Goal: Obtain resource: Download file/media

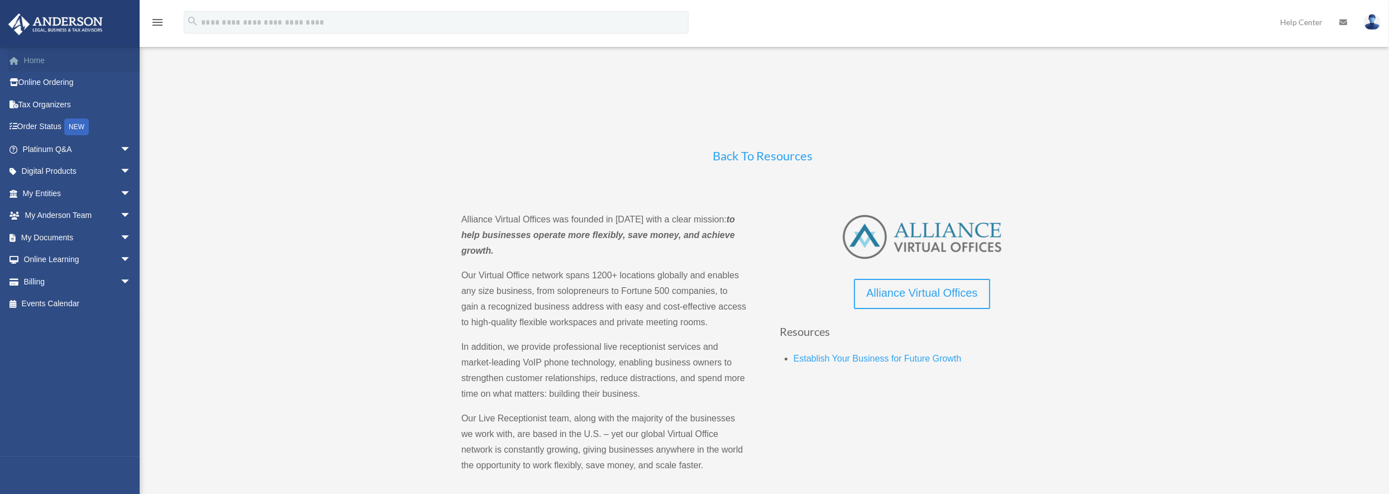
click at [41, 60] on link "Home" at bounding box center [78, 60] width 140 height 22
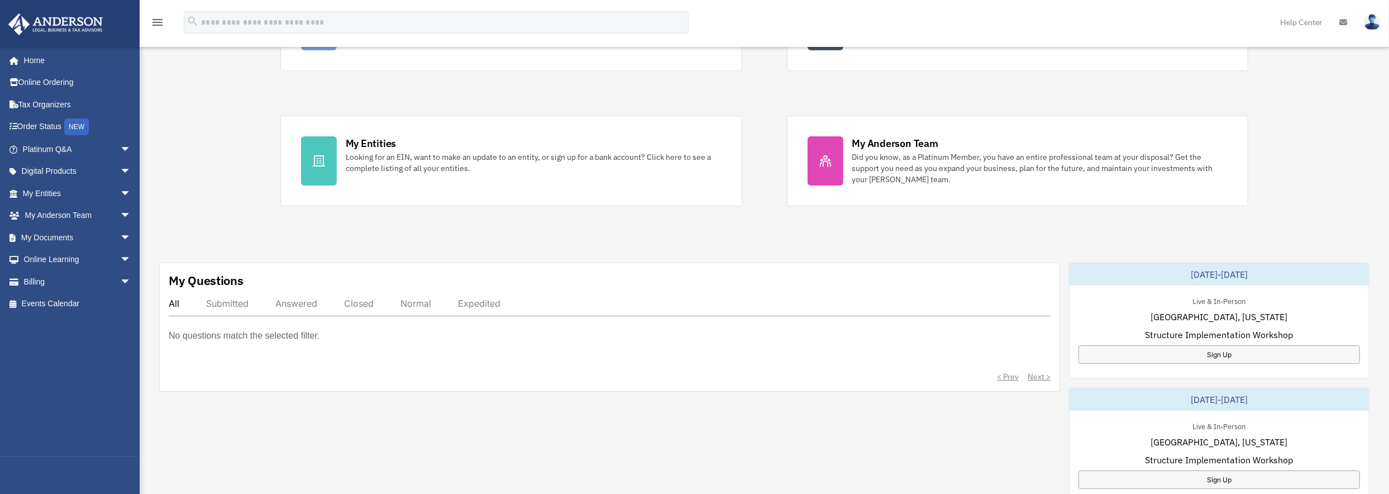
scroll to position [168, 0]
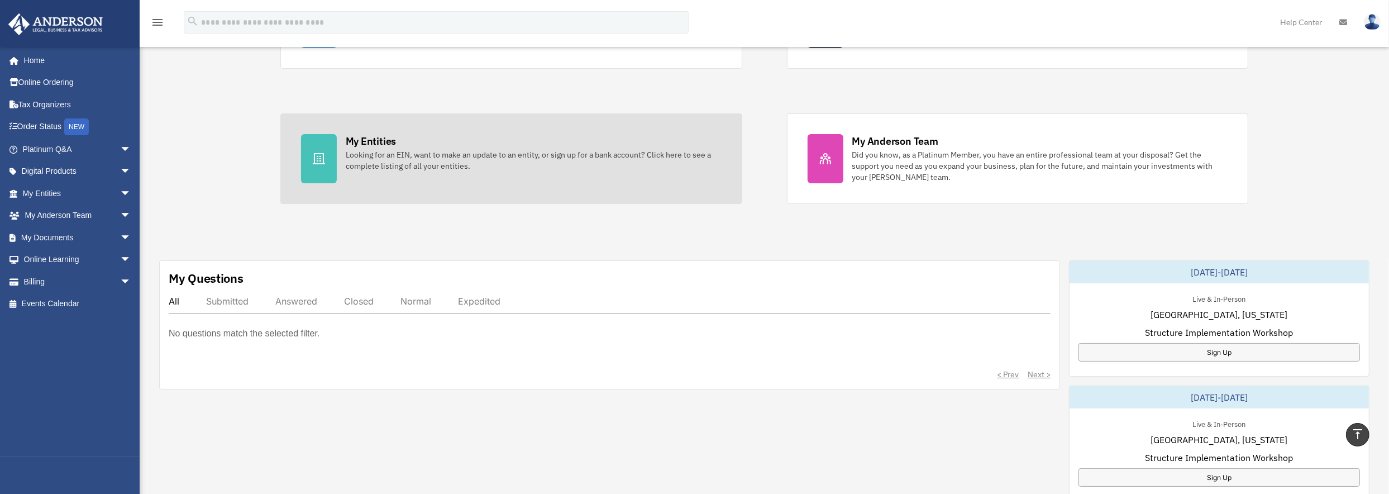
click at [399, 169] on div "Looking for an EIN, want to make an update to an entity, or sign up for a bank …" at bounding box center [534, 160] width 376 height 22
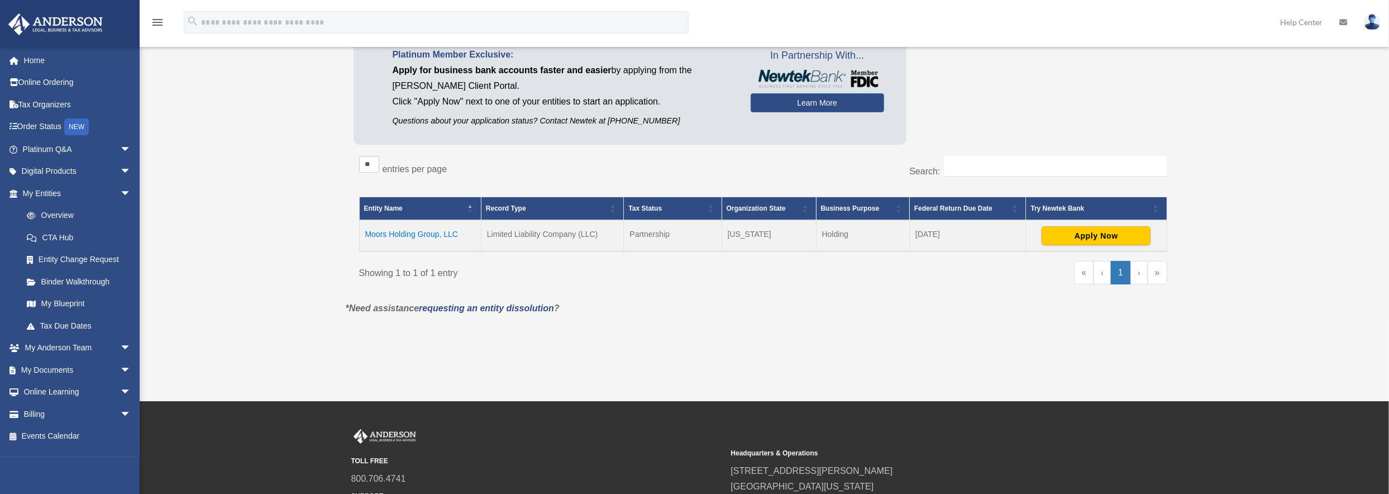
scroll to position [112, 0]
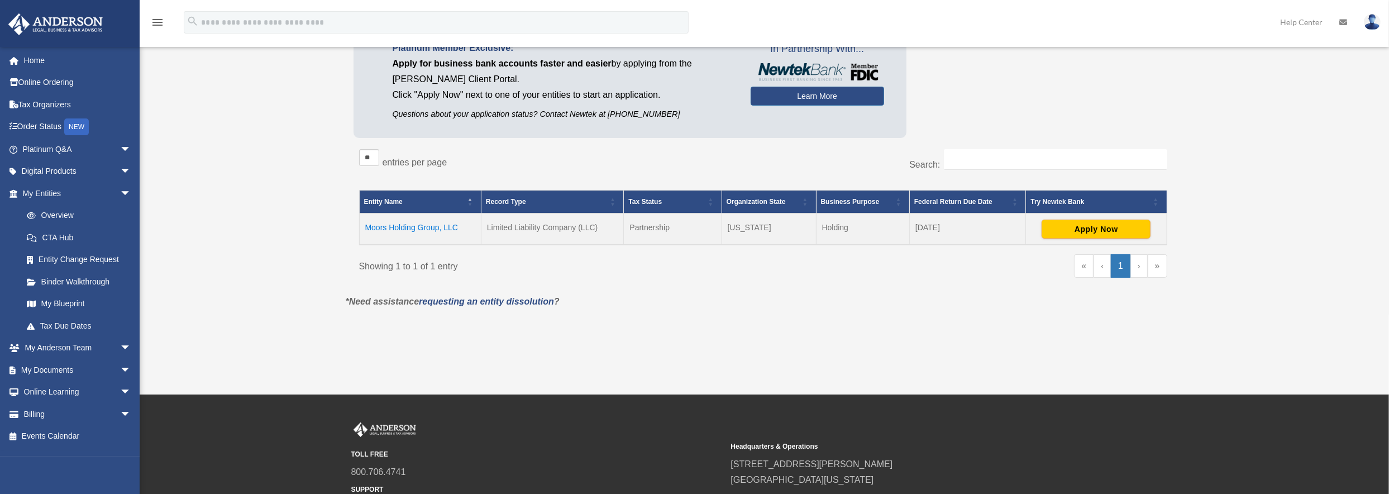
click at [416, 226] on td "Moors Holding Group, LLC" at bounding box center [420, 228] width 122 height 31
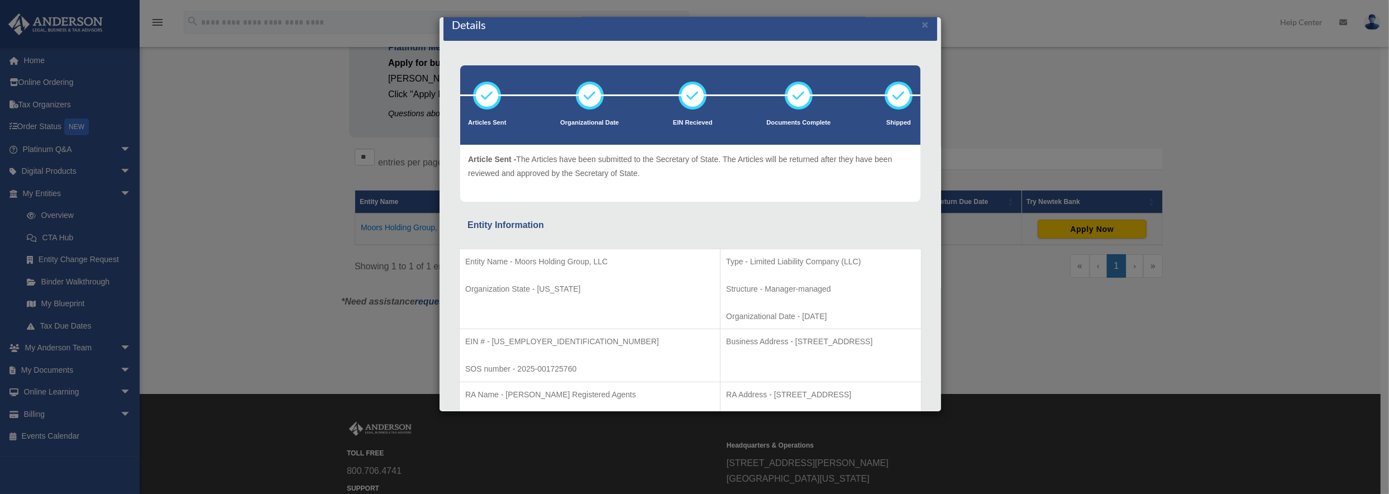
scroll to position [0, 0]
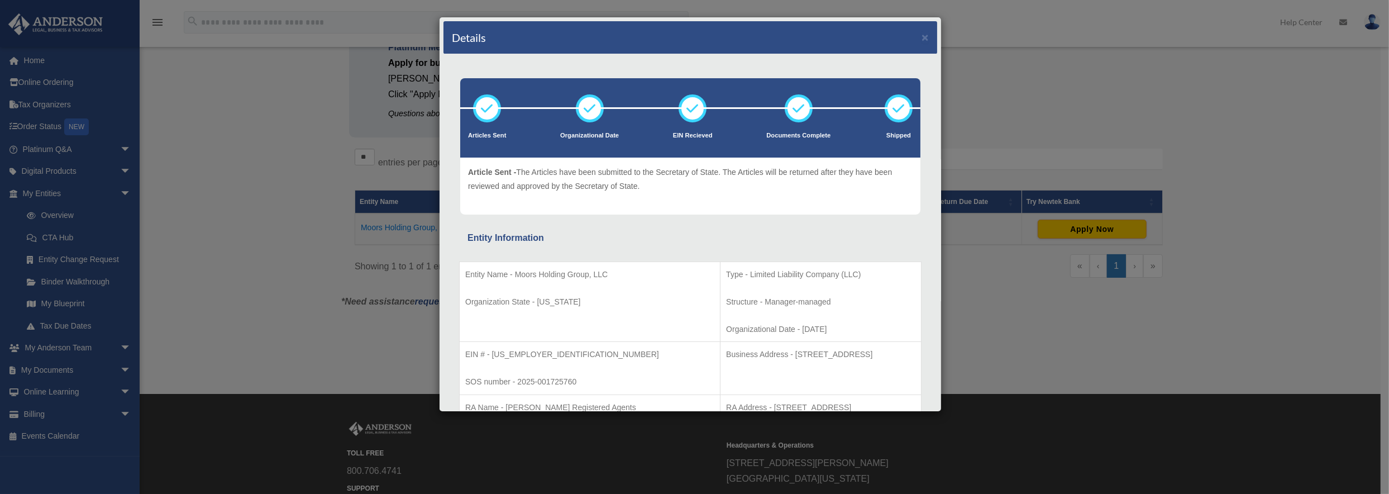
click at [995, 263] on div "Details × Articles Sent Organizational Date" at bounding box center [694, 247] width 1389 height 494
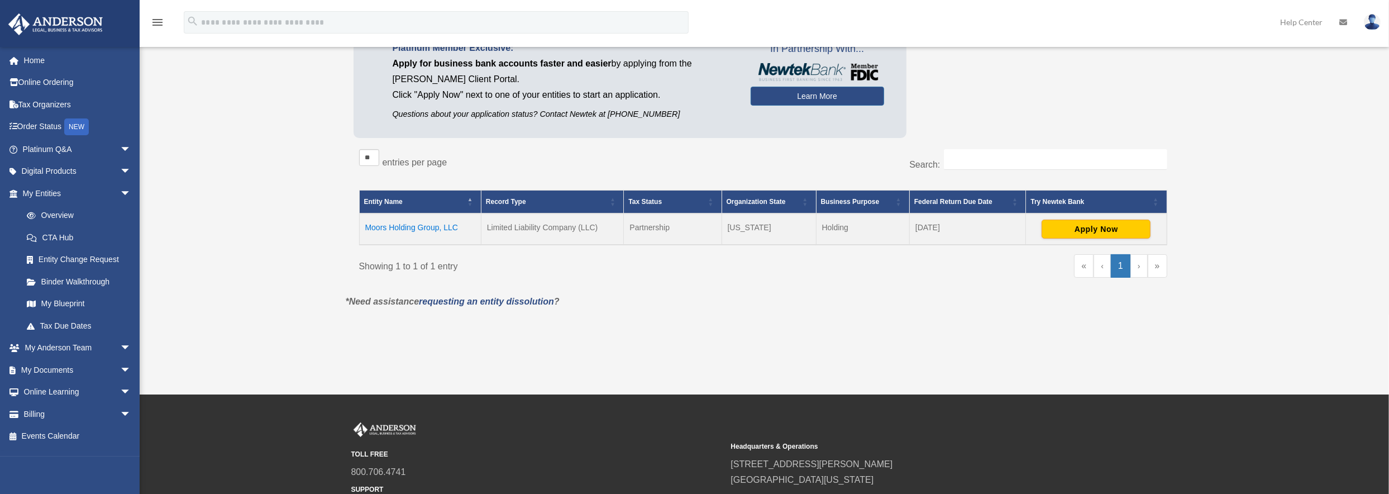
click at [441, 226] on td "Moors Holding Group, LLC" at bounding box center [420, 228] width 122 height 31
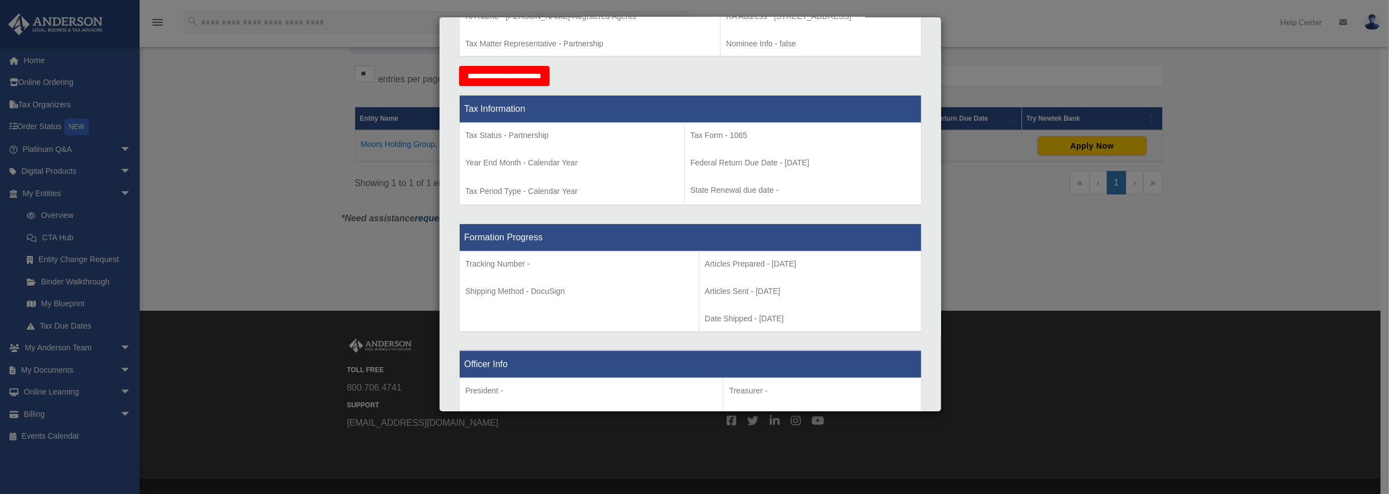
scroll to position [220, 0]
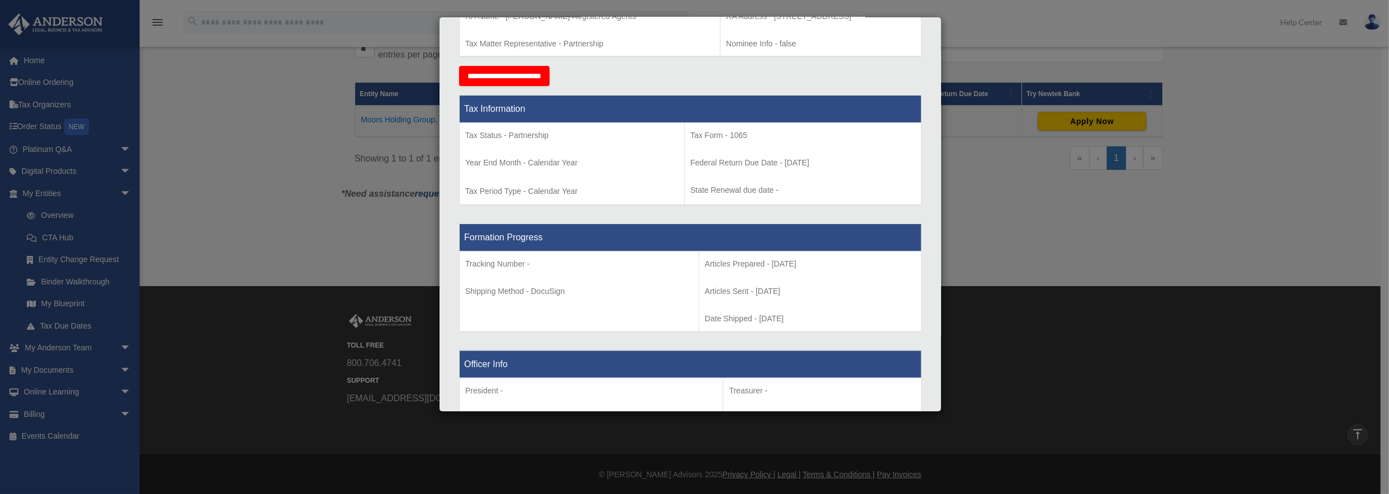
click at [1014, 238] on div "Details × Articles Sent Organizational Date" at bounding box center [694, 247] width 1389 height 494
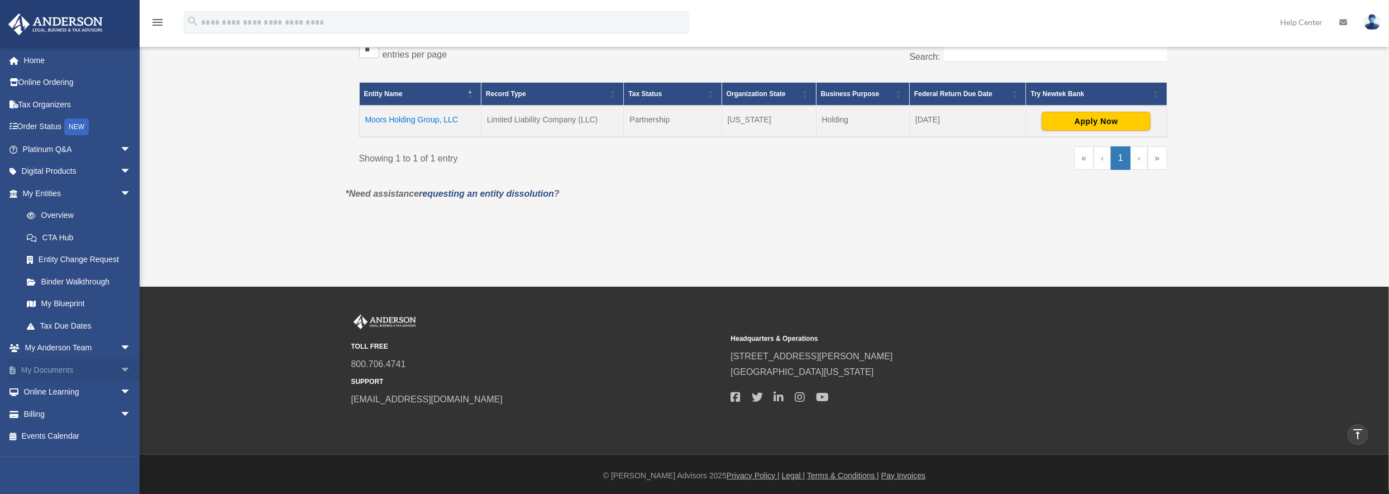
click at [102, 363] on link "My Documents arrow_drop_down" at bounding box center [78, 370] width 140 height 22
click at [71, 369] on link "My Documents arrow_drop_down" at bounding box center [78, 370] width 140 height 22
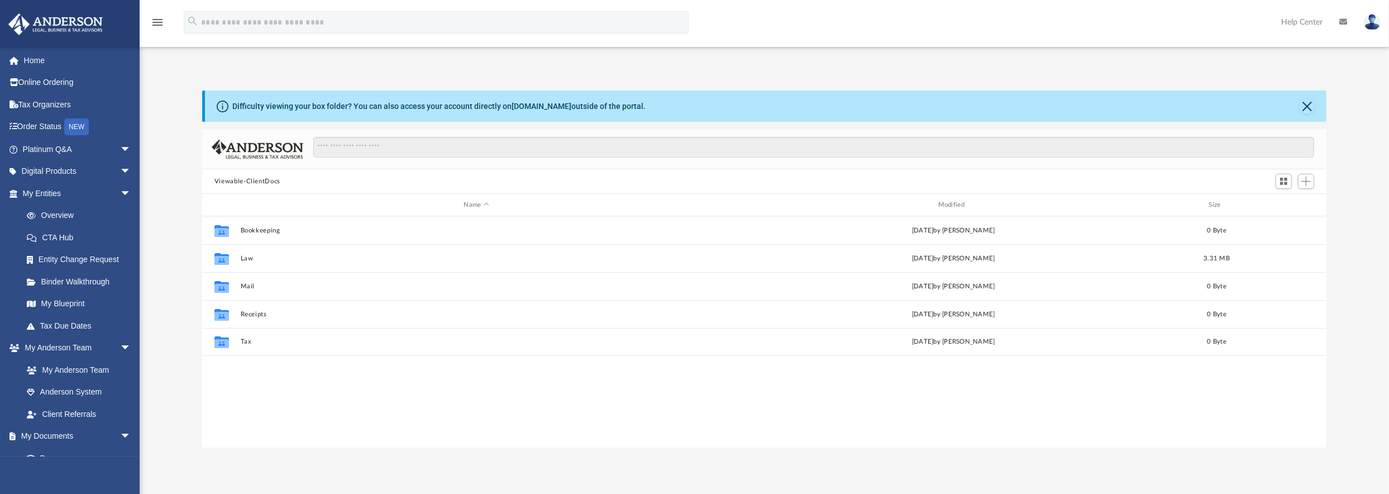
scroll to position [245, 1116]
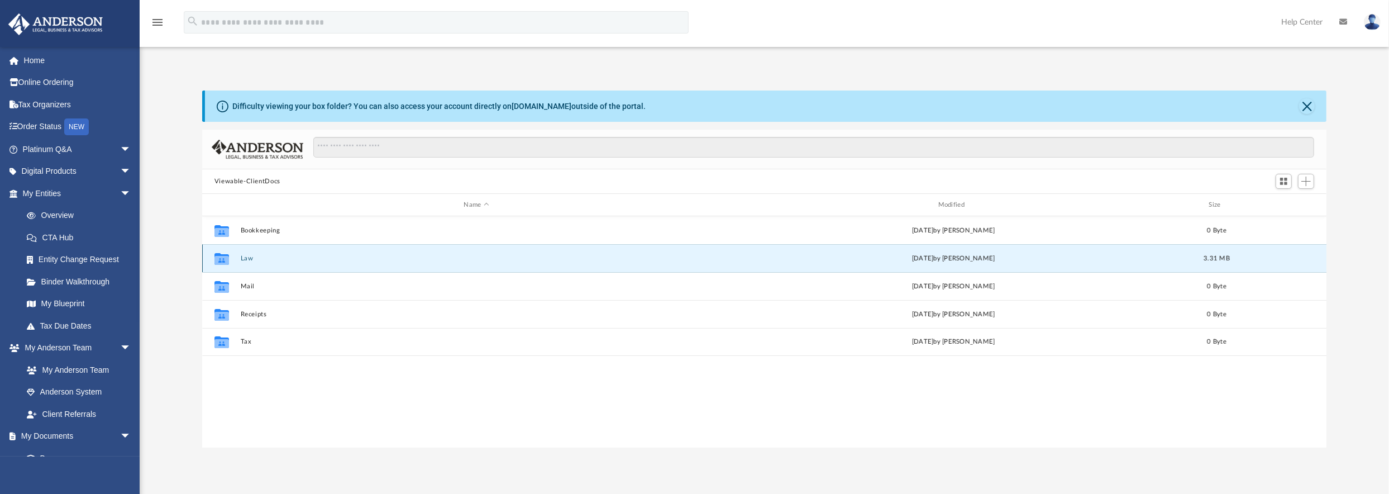
click at [247, 259] on button "Law" at bounding box center [476, 258] width 472 height 7
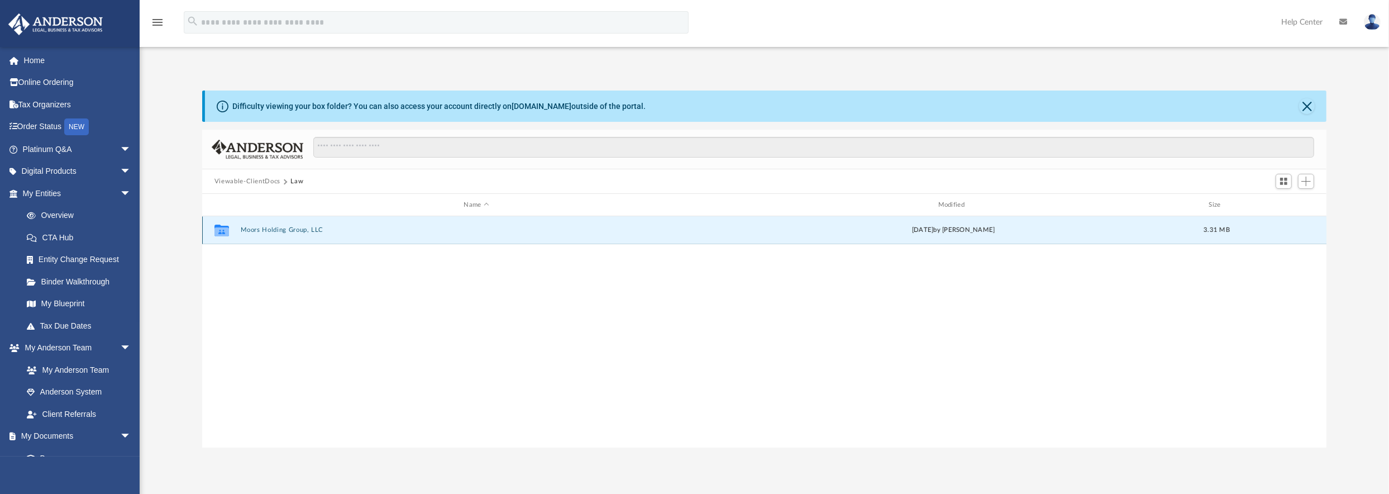
click at [292, 229] on button "Moors Holding Group, LLC" at bounding box center [476, 229] width 472 height 7
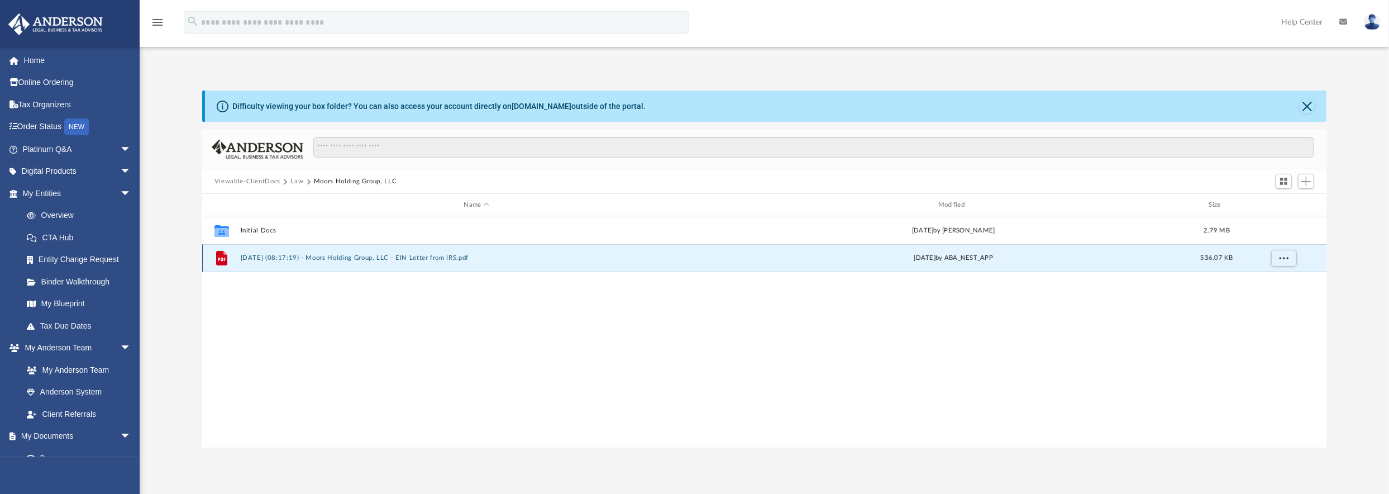
click at [399, 257] on button "2025.07.29 (08:17:19) - Moors Holding Group, LLC - EIN Letter from IRS.pdf" at bounding box center [476, 257] width 472 height 7
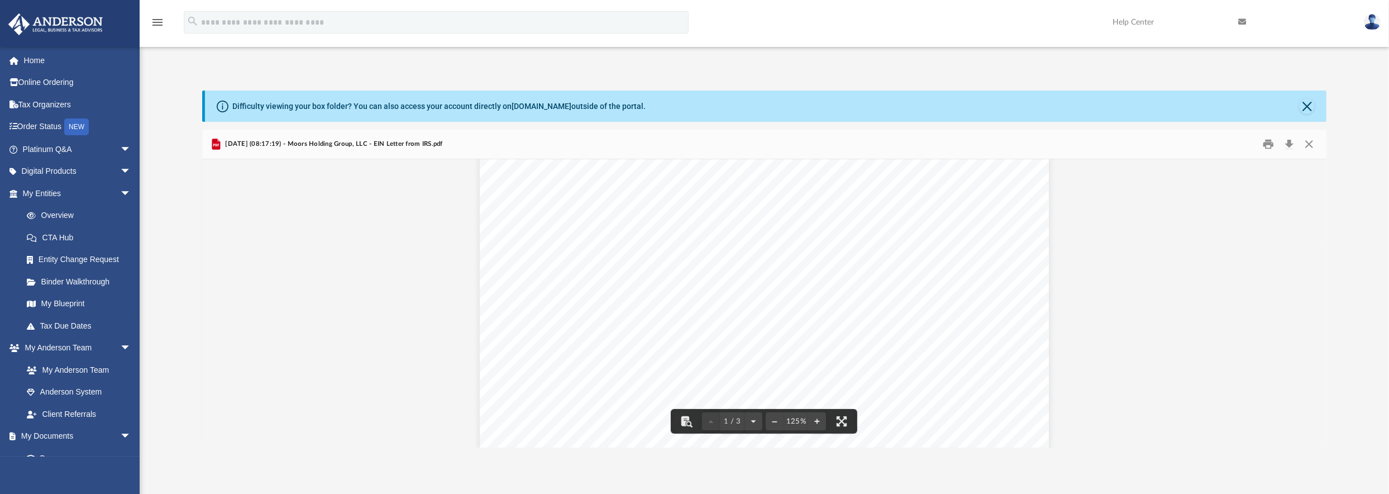
scroll to position [0, 0]
click at [1292, 144] on button "Download" at bounding box center [1289, 144] width 20 height 17
